Goal: Task Accomplishment & Management: Manage account settings

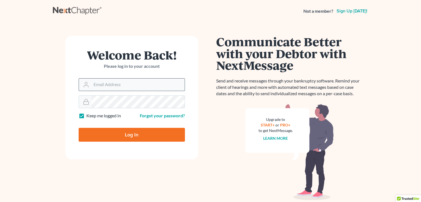
click at [149, 83] on input "Email Address" at bounding box center [137, 85] width 93 height 12
type input "wharris@CozmykLaw.com"
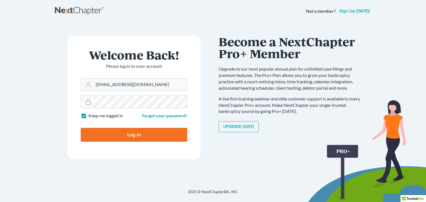
click at [141, 137] on input "Log In" at bounding box center [134, 135] width 106 height 14
type input "Thinking..."
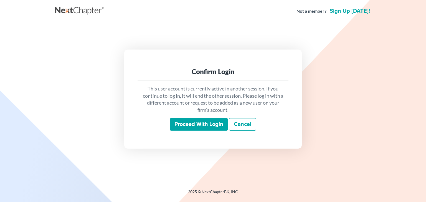
click at [194, 126] on input "Proceed with login" at bounding box center [199, 124] width 58 height 13
